Goal: Task Accomplishment & Management: Complete application form

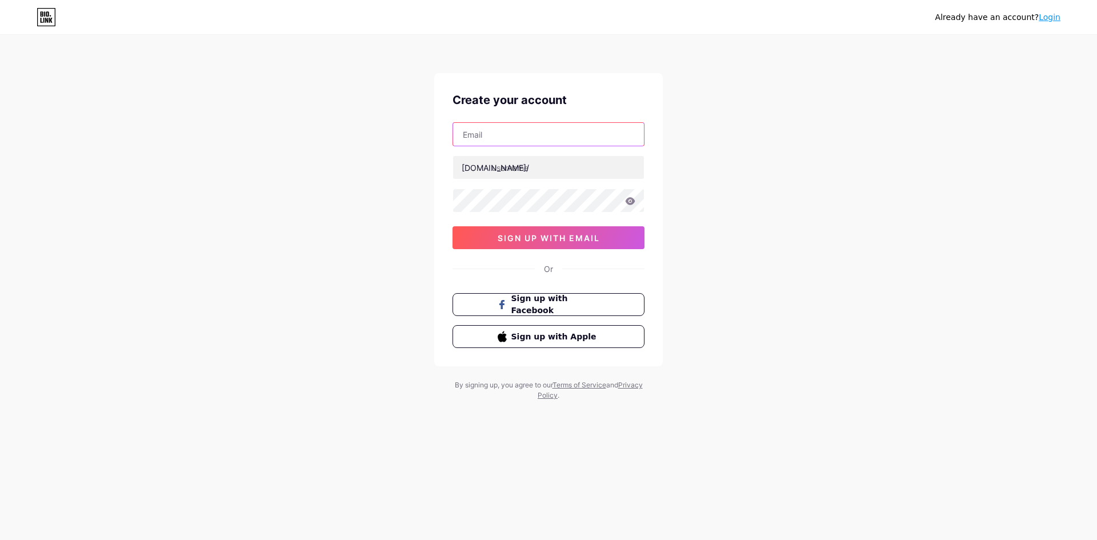
click at [559, 134] on input "text" at bounding box center [548, 134] width 191 height 23
type input "tutifyofficial@gmail.com"
click at [545, 166] on input "text" at bounding box center [548, 167] width 191 height 23
type input "tutify"
click at [268, 188] on div "Already have an account? Login Create your account tutifyofficial@gmail.com bio…" at bounding box center [548, 218] width 1097 height 437
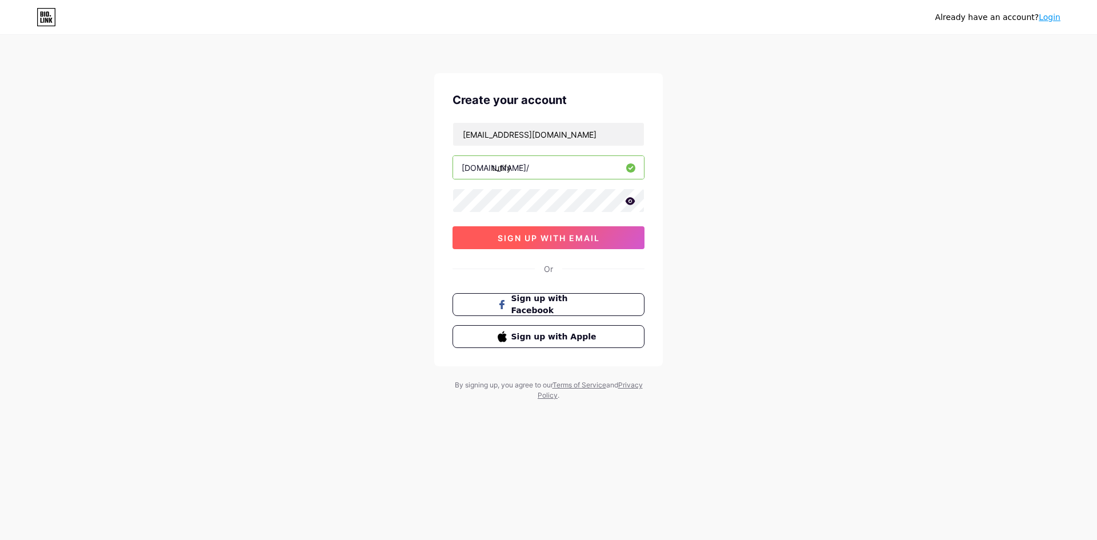
click at [616, 237] on button "sign up with email" at bounding box center [549, 237] width 192 height 23
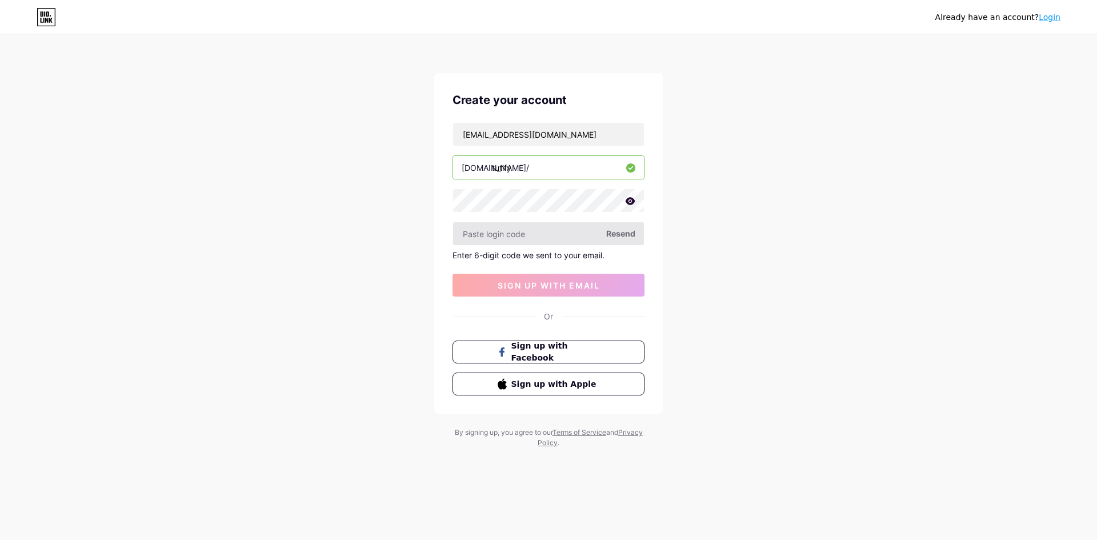
click at [594, 241] on input "text" at bounding box center [548, 233] width 191 height 23
drag, startPoint x: 581, startPoint y: 138, endPoint x: 614, endPoint y: 119, distance: 37.9
click at [581, 137] on input "tutifyofficial@gmail.com" at bounding box center [548, 134] width 191 height 23
drag, startPoint x: 565, startPoint y: 136, endPoint x: 171, endPoint y: 122, distance: 394.1
click at [272, 116] on div "Already have an account? Login Create your account tutifyofficial@gmail.com bio…" at bounding box center [548, 242] width 1097 height 485
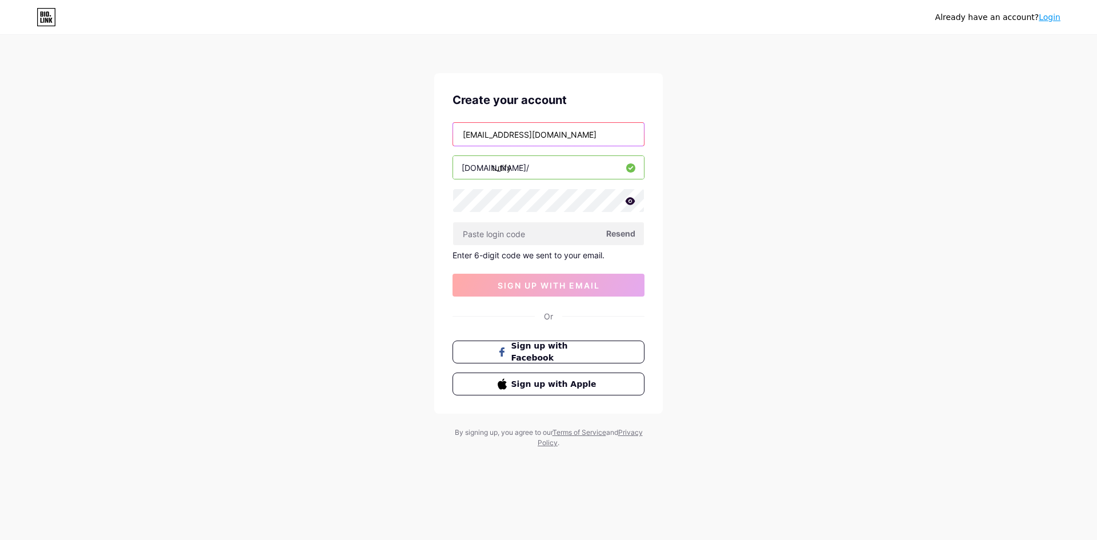
paste input "n2s.tutifymedia"
type input "[EMAIL_ADDRESS][DOMAIN_NAME]"
click at [563, 232] on input "text" at bounding box center [548, 233] width 191 height 23
click at [560, 235] on input "text" at bounding box center [548, 233] width 191 height 23
click at [621, 232] on span "Resend" at bounding box center [620, 233] width 29 height 12
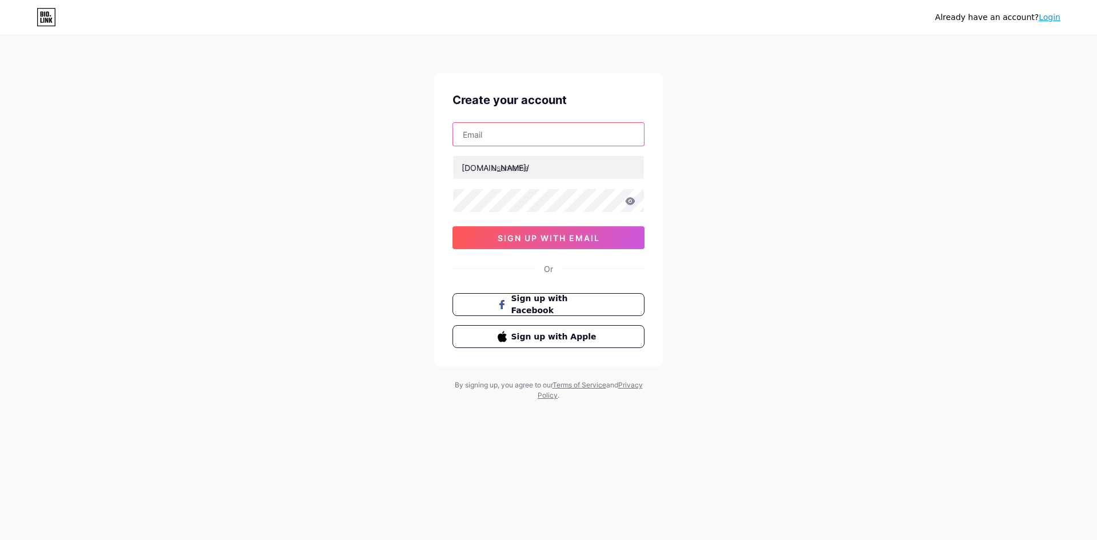
click at [543, 145] on input "text" at bounding box center [548, 134] width 191 height 23
type input "tutifyofficial@gmail.com"
drag, startPoint x: 564, startPoint y: 130, endPoint x: 198, endPoint y: 128, distance: 365.8
click at [198, 128] on div "Already have an account? Login Create your account tutifyofficial@gmail.com bio…" at bounding box center [548, 218] width 1097 height 437
paste input "[EMAIL_ADDRESS][DOMAIN_NAME]"
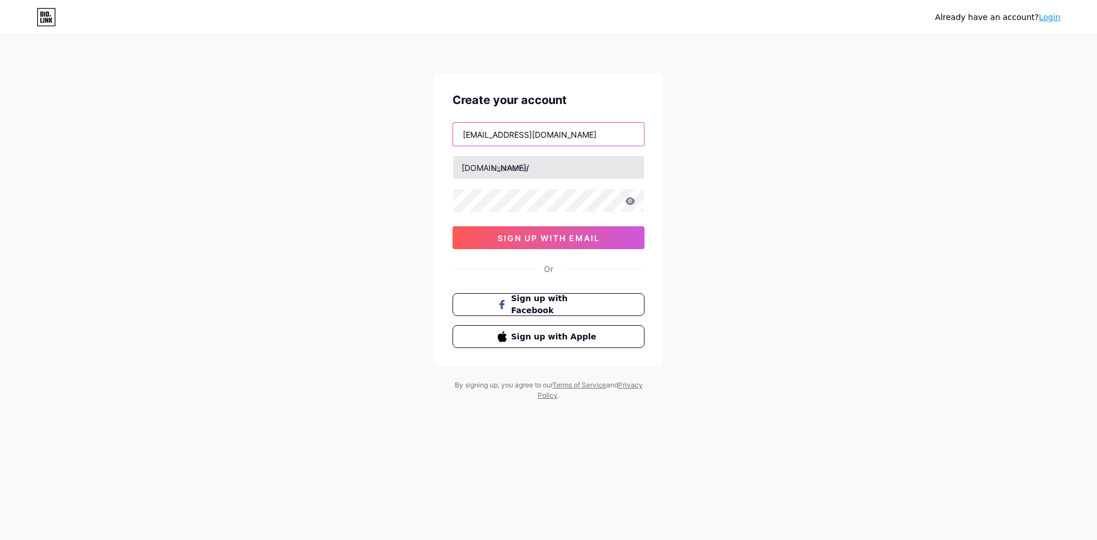
type input "[EMAIL_ADDRESS][DOMAIN_NAME]"
click at [535, 168] on input "text" at bounding box center [548, 167] width 191 height 23
type input "tutify"
click at [628, 199] on icon at bounding box center [631, 200] width 10 height 7
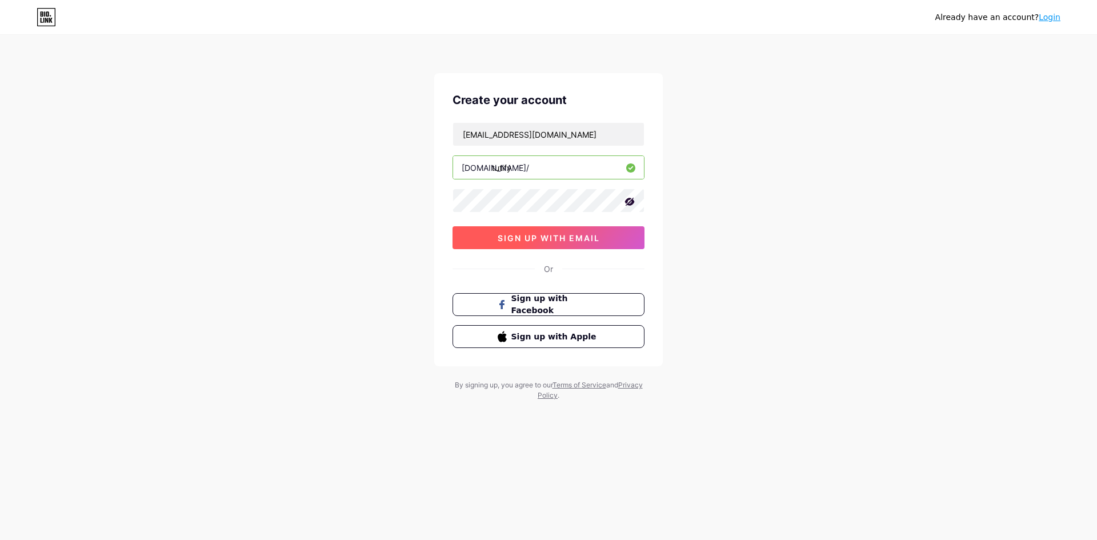
click at [608, 241] on button "sign up with email" at bounding box center [549, 237] width 192 height 23
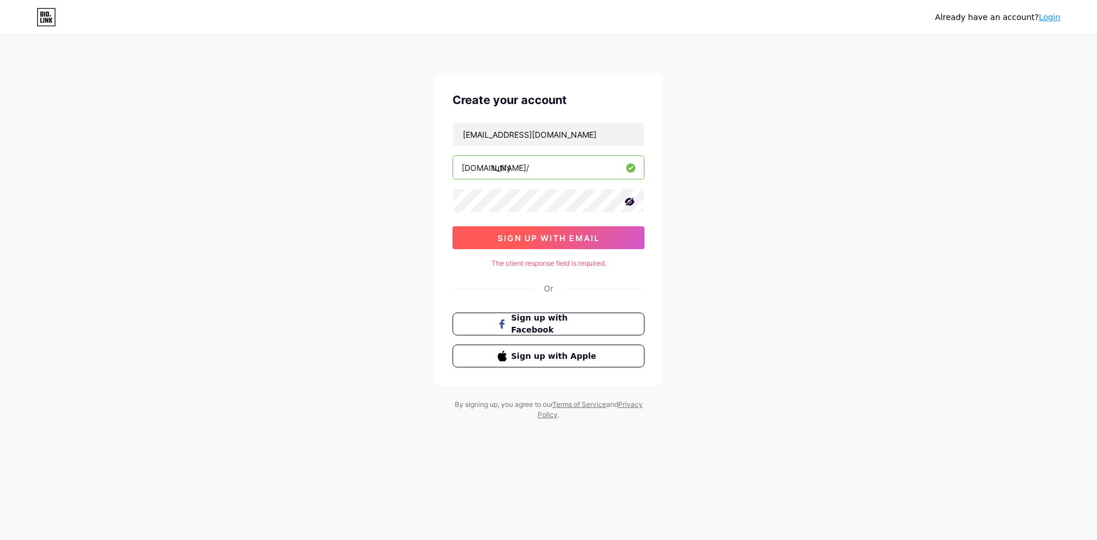
click at [551, 238] on span "sign up with email" at bounding box center [549, 238] width 102 height 10
click at [551, 288] on div "Or" at bounding box center [548, 288] width 9 height 12
click at [187, 155] on div "Already have an account? Login Create your account n2s.tutifymedia@gmail.com bi…" at bounding box center [548, 228] width 1097 height 457
click at [728, 181] on div "Already have an account? Login Create your account n2s.tutifymedia@gmail.com bi…" at bounding box center [548, 228] width 1097 height 457
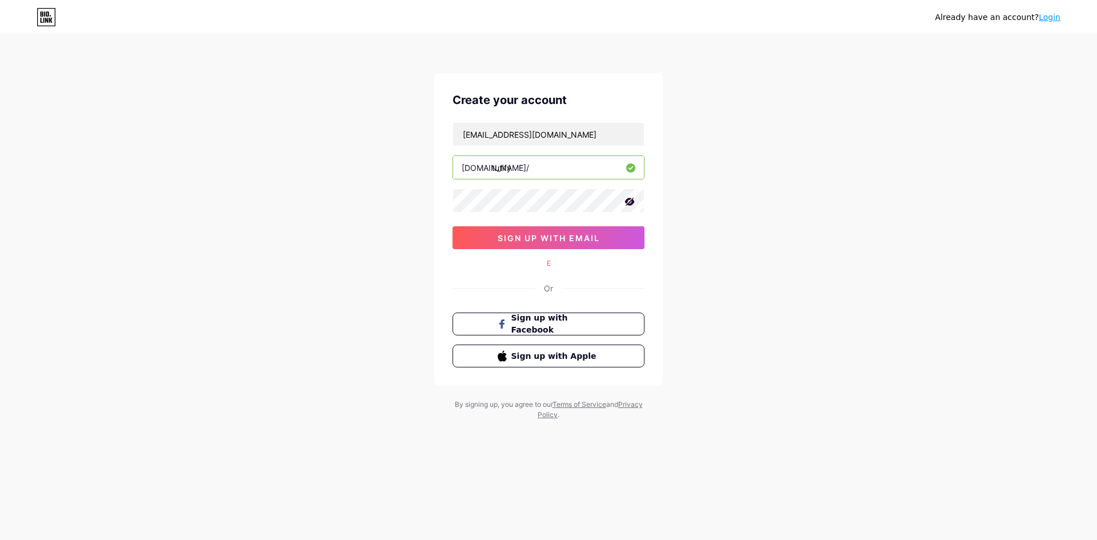
click at [630, 203] on icon at bounding box center [629, 201] width 11 height 11
click at [624, 229] on button "sign up with email" at bounding box center [549, 237] width 192 height 23
click at [617, 238] on button "sign up with email" at bounding box center [549, 237] width 192 height 23
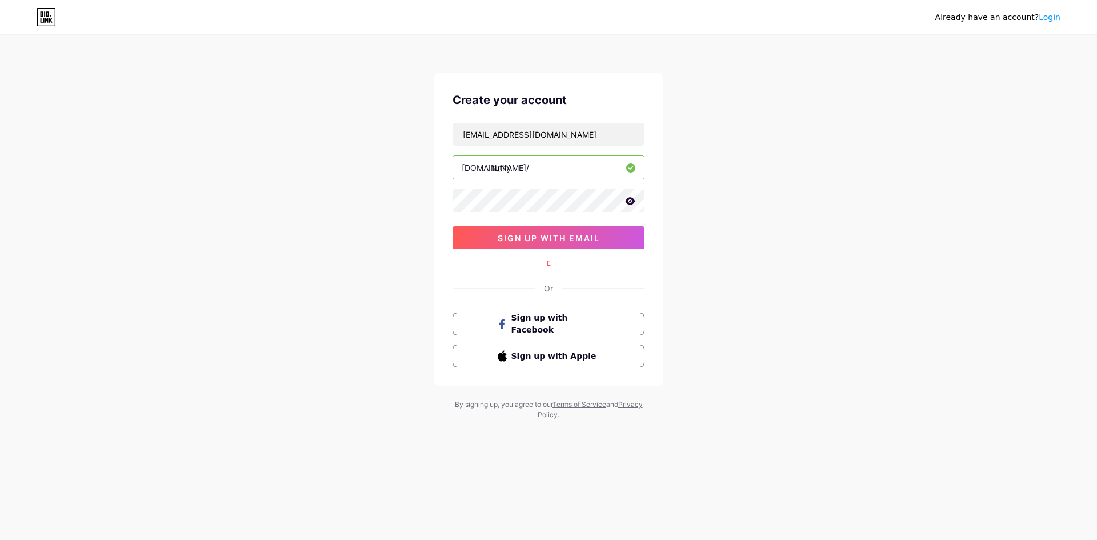
drag, startPoint x: 617, startPoint y: 238, endPoint x: 416, endPoint y: 210, distance: 203.1
click at [526, 230] on button "sign up with email" at bounding box center [549, 237] width 192 height 23
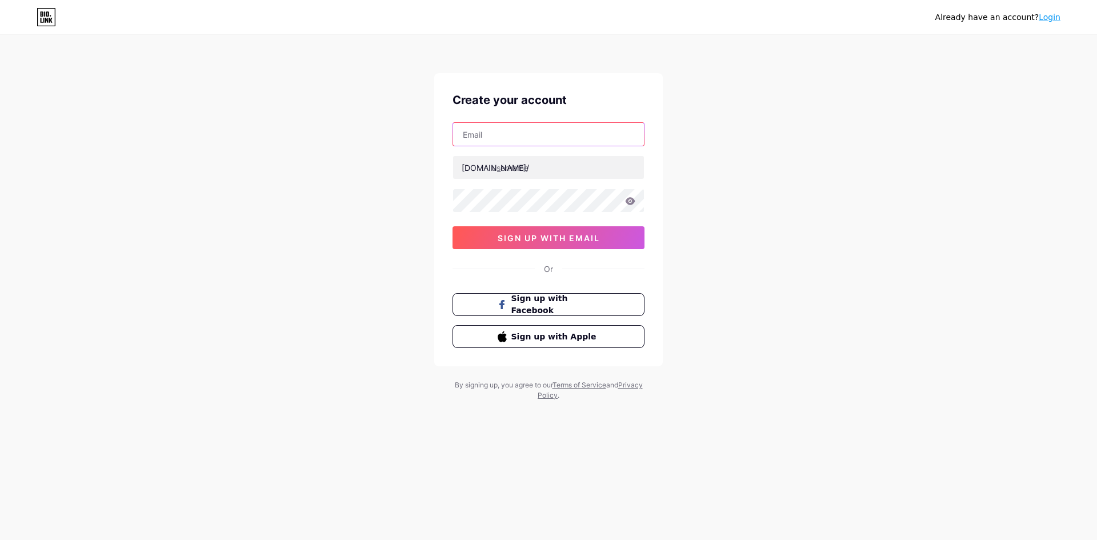
click at [517, 134] on input "text" at bounding box center [548, 134] width 191 height 23
click at [575, 134] on input "text" at bounding box center [548, 134] width 191 height 23
click at [613, 175] on input "text" at bounding box center [548, 167] width 191 height 23
click at [584, 308] on span "Sign up with Facebook" at bounding box center [556, 305] width 90 height 25
click at [524, 137] on input "text" at bounding box center [548, 134] width 191 height 23
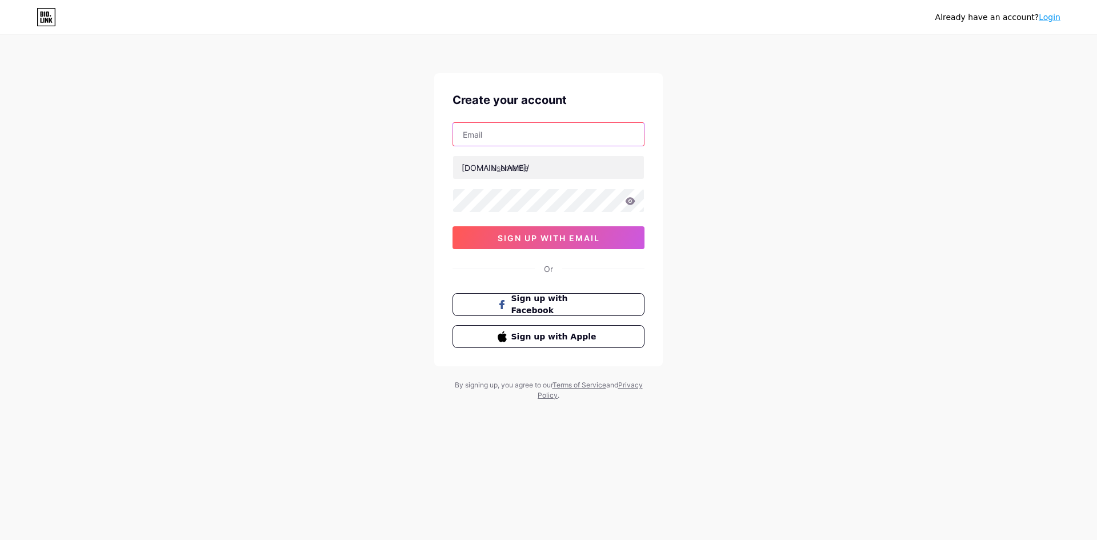
paste input "[EMAIL_ADDRESS][DOMAIN_NAME]"
type input "[EMAIL_ADDRESS][DOMAIN_NAME]"
click at [528, 168] on input "text" at bounding box center [548, 167] width 191 height 23
type input "tutify"
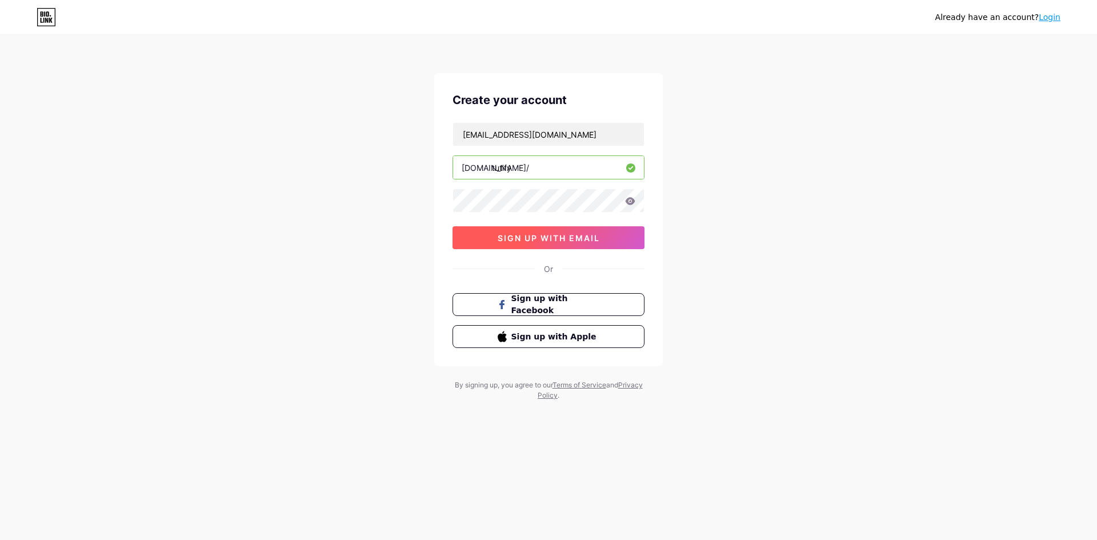
click at [589, 237] on span "sign up with email" at bounding box center [549, 238] width 102 height 10
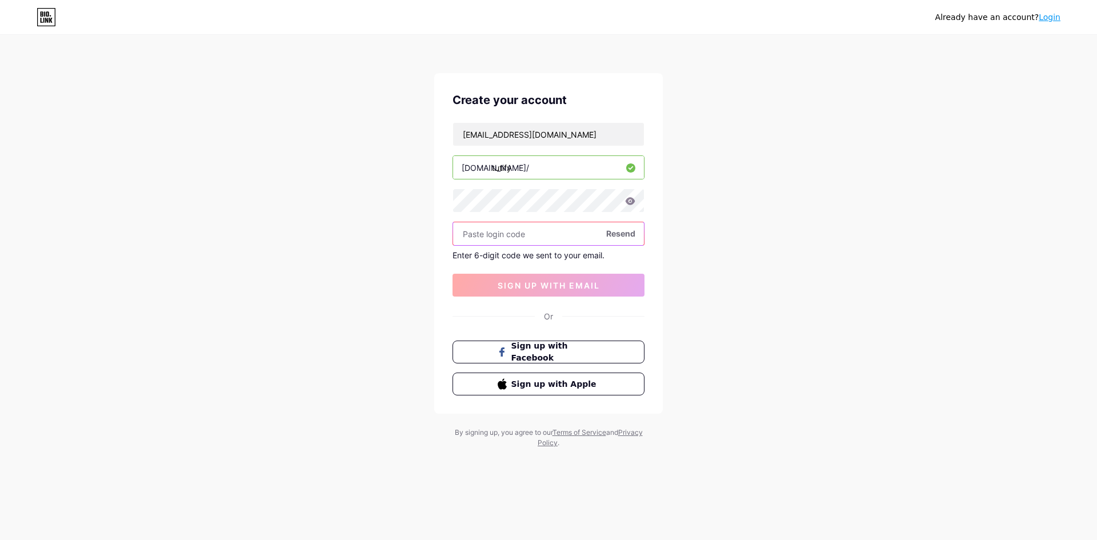
paste input "This message might be dangerous It contains a suspicious link that was used to …"
drag, startPoint x: 601, startPoint y: 234, endPoint x: 254, endPoint y: 240, distance: 347.6
click at [254, 240] on div "Already have an account? Login Create your account [EMAIL_ADDRESS][DOMAIN_NAME]…" at bounding box center [548, 242] width 1097 height 485
type input "."
